Goal: Find specific page/section

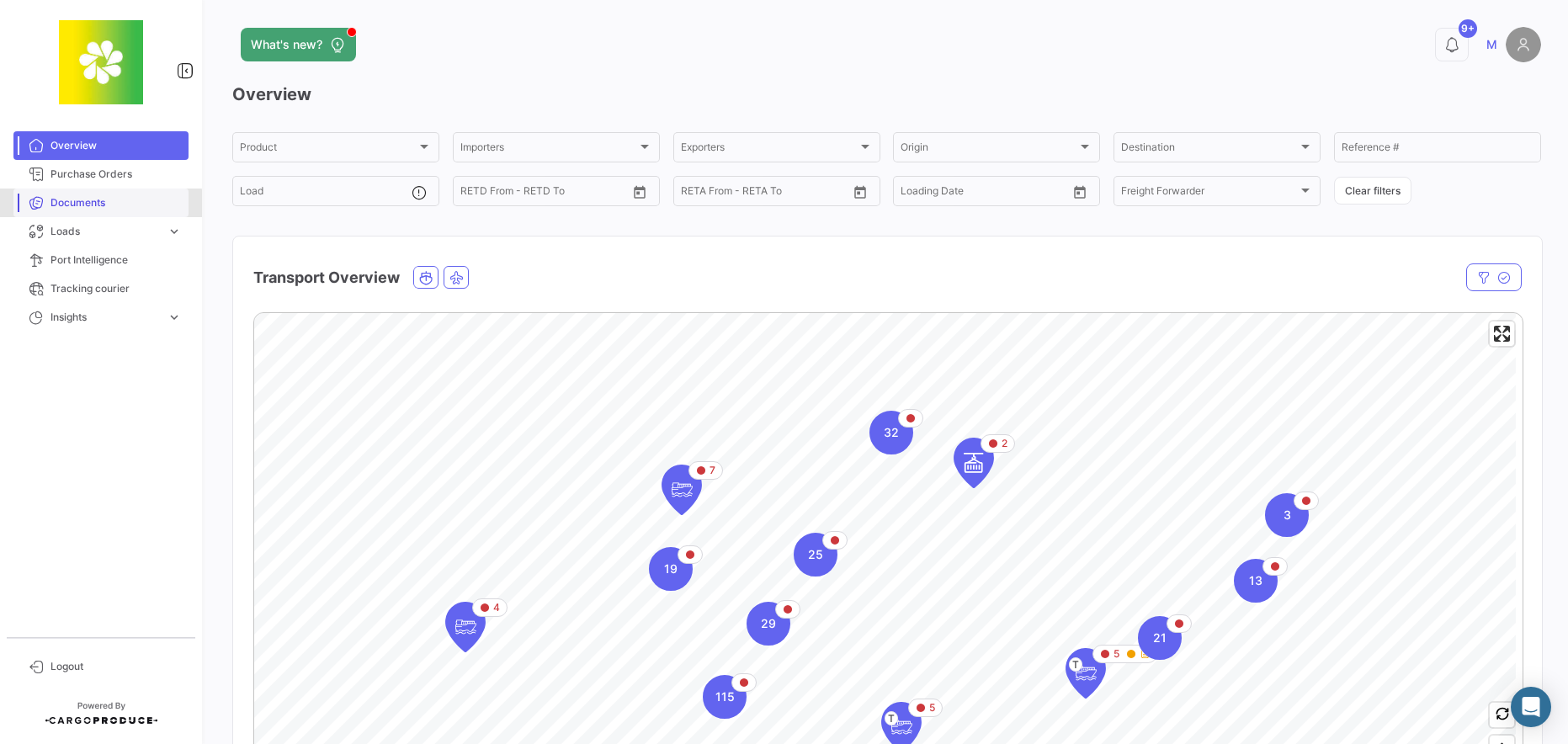
click at [92, 203] on span "Documents" at bounding box center [116, 203] width 131 height 15
click at [72, 207] on span "Documents" at bounding box center [116, 203] width 131 height 15
